Goal: Transaction & Acquisition: Purchase product/service

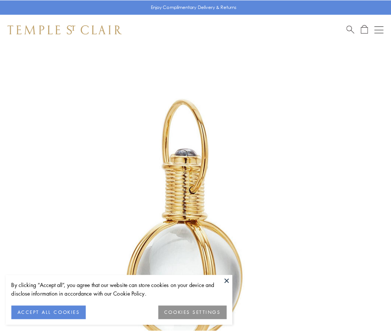
scroll to position [194, 0]
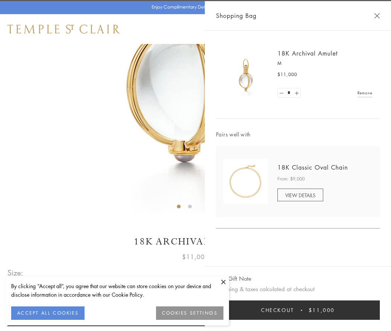
click at [298, 310] on button "Checkout $11,000" at bounding box center [298, 309] width 164 height 19
